Goal: Information Seeking & Learning: Compare options

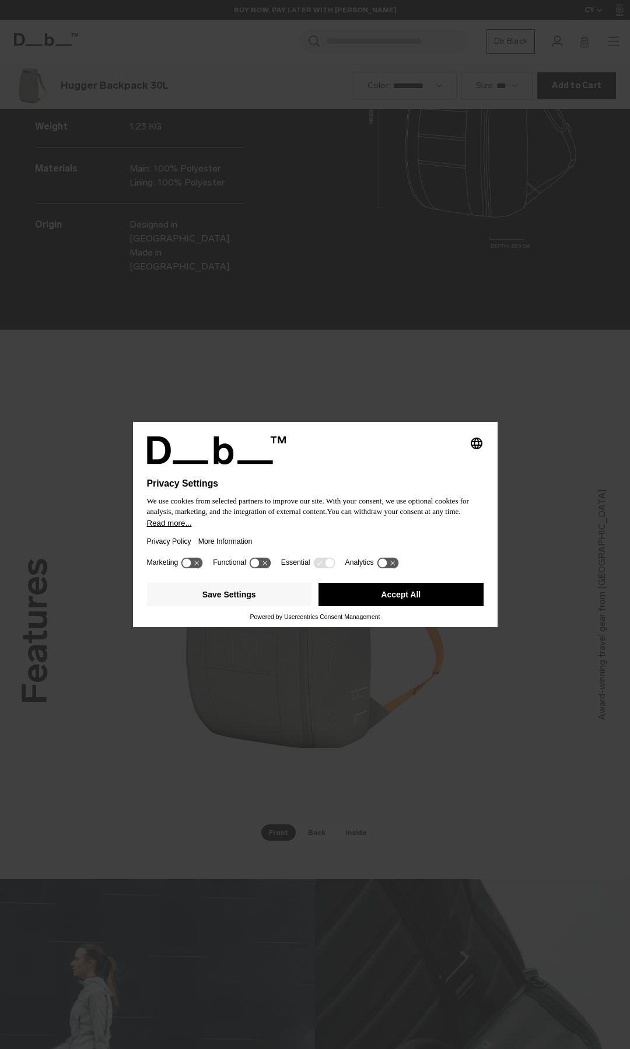
scroll to position [2098, 0]
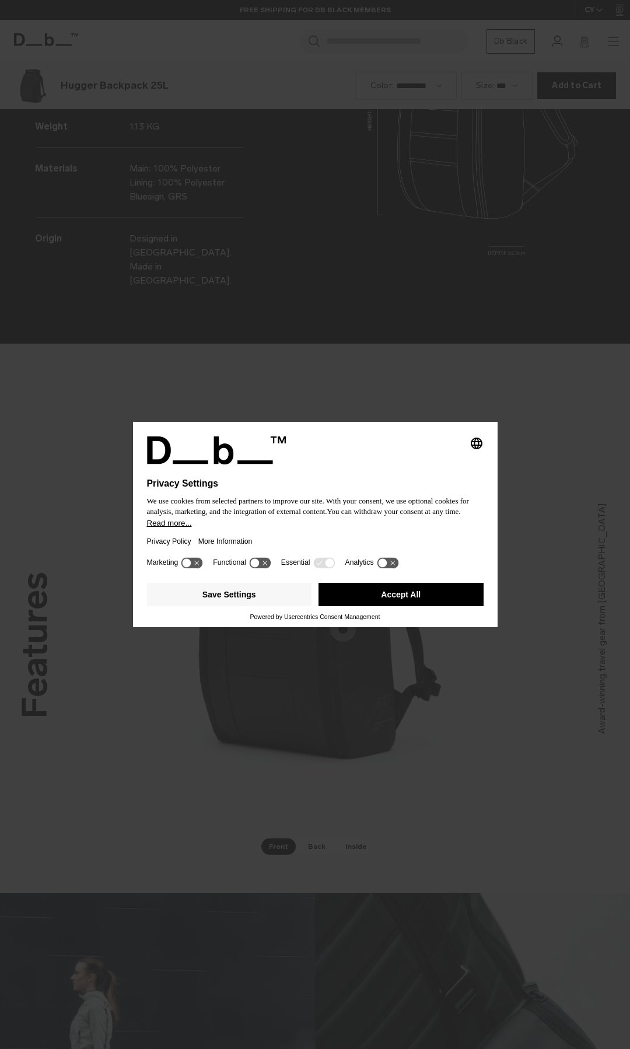
scroll to position [2098, 0]
